Goal: Contribute content

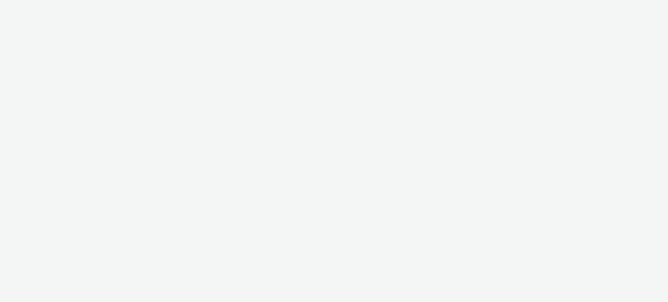
select select "c87e815b-22a1-47c7-876e-bd3135ce1a1d"
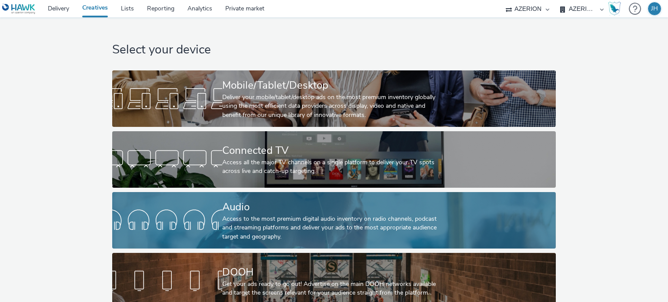
click at [262, 213] on div "Audio" at bounding box center [332, 207] width 220 height 15
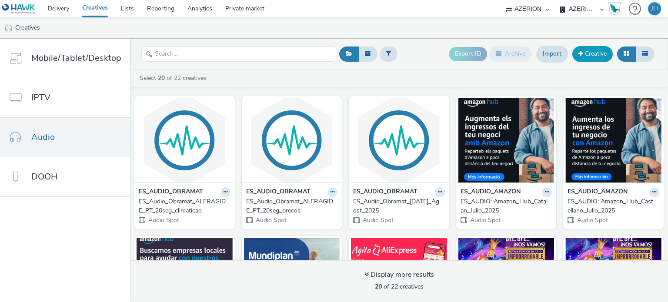
click at [590, 56] on link "Creative" at bounding box center [592, 54] width 40 height 16
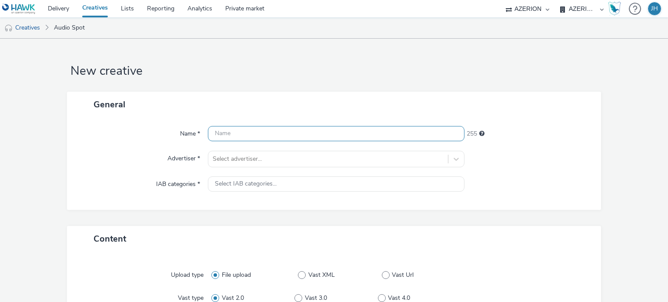
click at [250, 133] on input "text" at bounding box center [336, 133] width 256 height 15
type input "e"
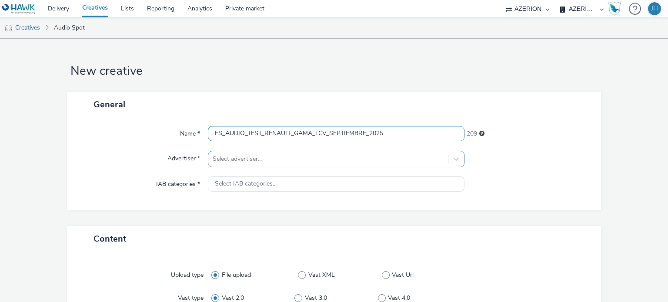
type input "ES_AUDIO_TEST_RENAULT_GAMA_LCV_SEPTIEMBRE_2025"
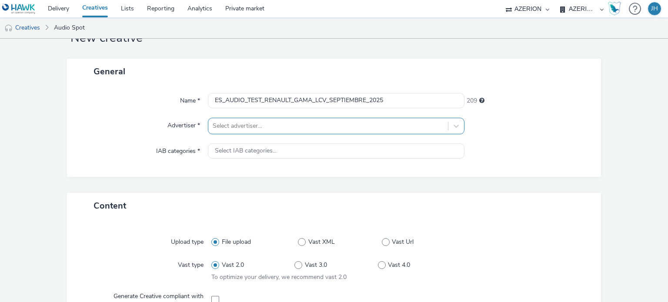
click at [245, 134] on div "Select advertiser..." at bounding box center [336, 126] width 256 height 17
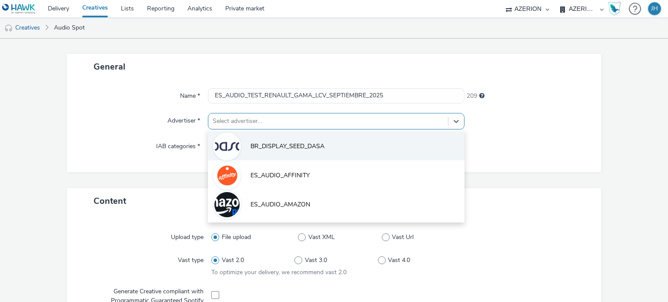
scroll to position [38, 0]
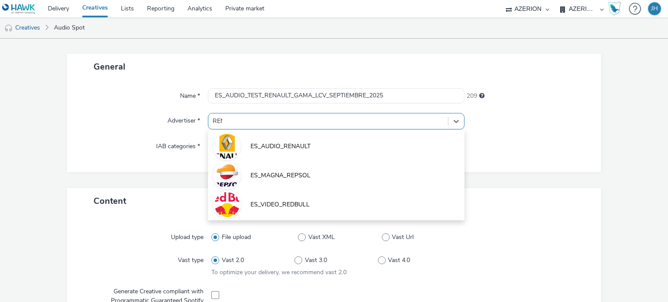
type input "[PERSON_NAME]"
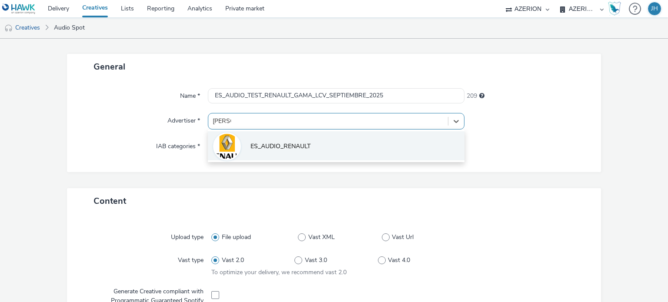
click at [281, 147] on span "ES_AUDIO_RENAULT" at bounding box center [280, 146] width 60 height 9
type input "[URL][DOMAIN_NAME]"
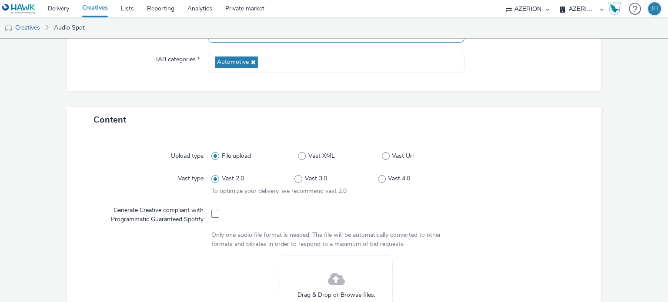
scroll to position [168, 0]
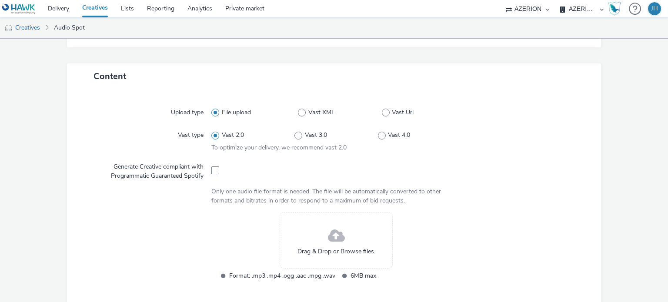
click at [330, 238] on span at bounding box center [336, 236] width 17 height 23
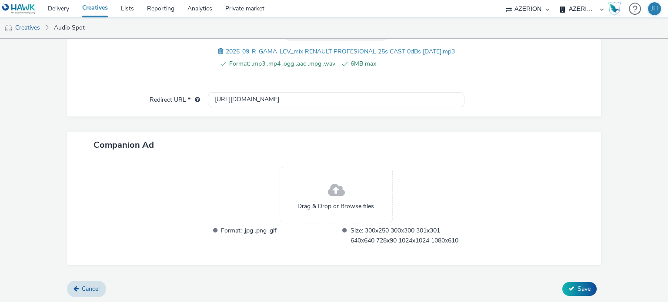
scroll to position [337, 0]
click at [579, 291] on span "Save" at bounding box center [583, 288] width 13 height 8
